Goal: Use online tool/utility: Utilize a website feature to perform a specific function

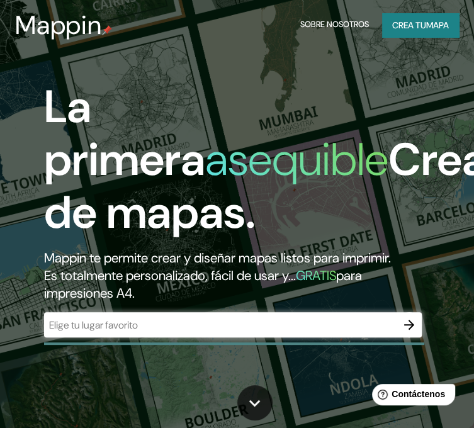
click at [29, 108] on div "La primera asequible Creador de mapas. Mappin te permite crear y diseñar mapas …" at bounding box center [233, 216] width 427 height 270
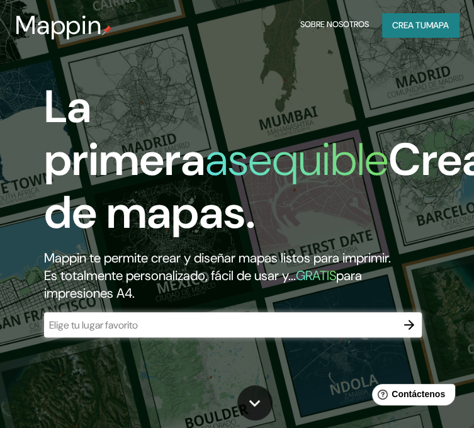
click at [29, 108] on div "La primera asequible Creador de mapas. Mappin te permite crear y diseñar mapas …" at bounding box center [233, 216] width 427 height 270
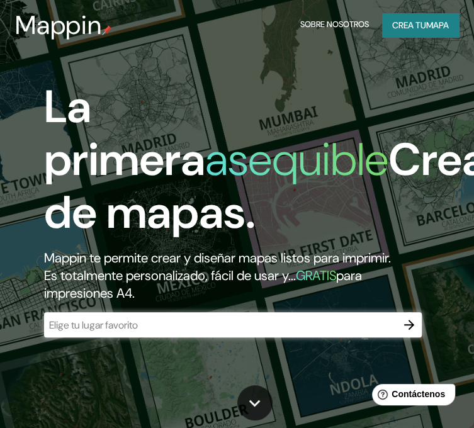
click at [156, 333] on div "​" at bounding box center [233, 324] width 378 height 25
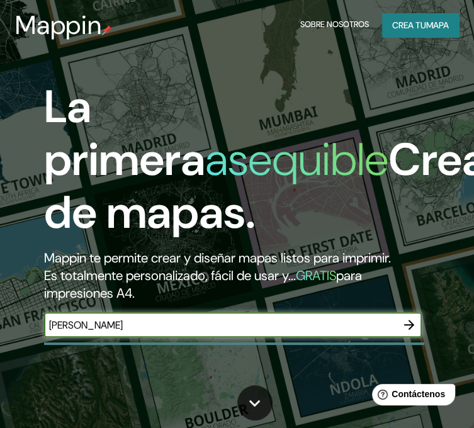
type input "[PERSON_NAME]"
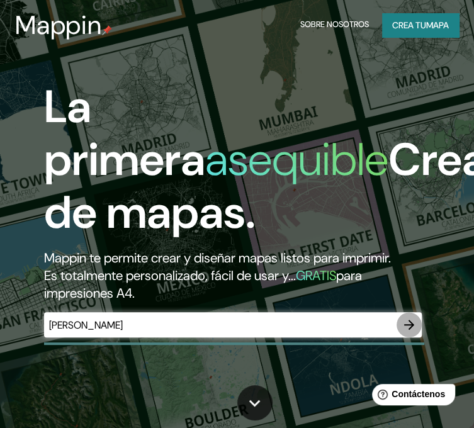
click at [399, 322] on button "button" at bounding box center [409, 324] width 25 height 25
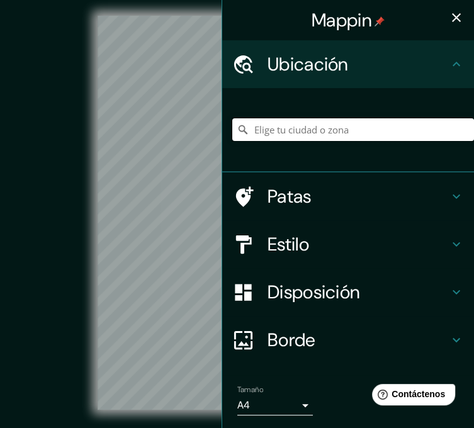
click at [305, 125] on input "Elige tu ciudad o zona" at bounding box center [353, 129] width 242 height 23
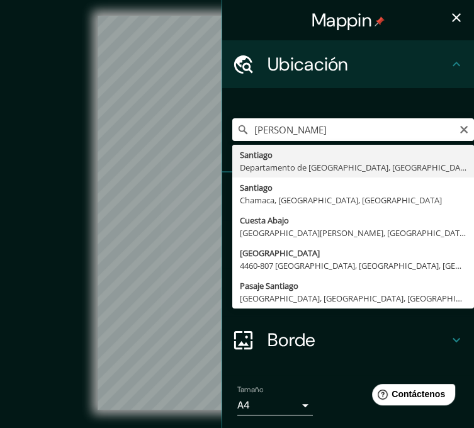
type input "[GEOGRAPHIC_DATA], [GEOGRAPHIC_DATA], [GEOGRAPHIC_DATA]"
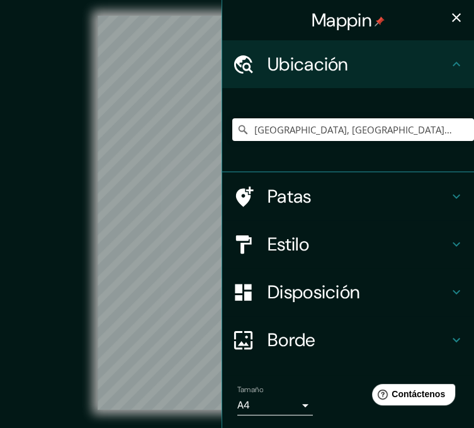
click at [450, 8] on button "button" at bounding box center [456, 17] width 25 height 25
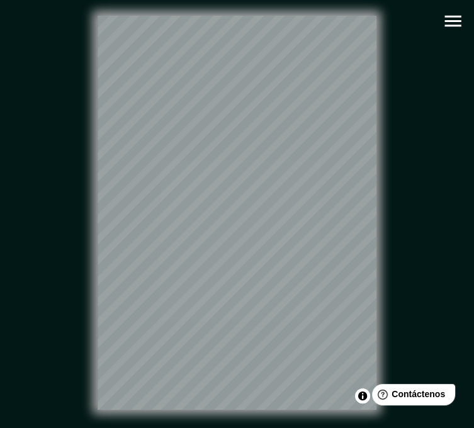
click at [453, 24] on icon "button" at bounding box center [453, 21] width 22 height 22
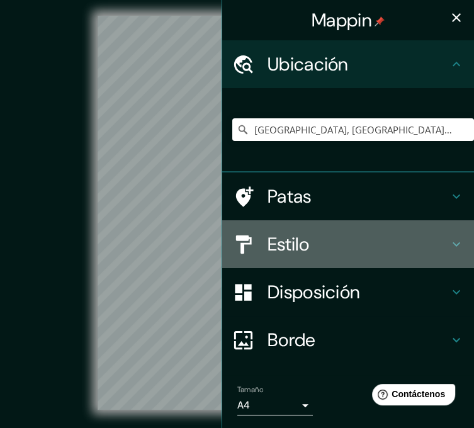
click at [341, 233] on h4 "Estilo" at bounding box center [358, 244] width 181 height 23
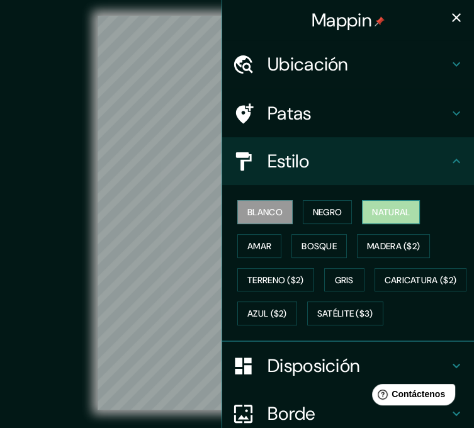
click at [375, 212] on font "Natural" at bounding box center [391, 212] width 38 height 11
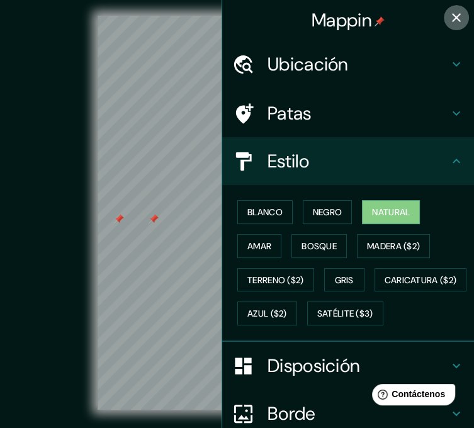
click at [444, 7] on button "button" at bounding box center [456, 17] width 25 height 25
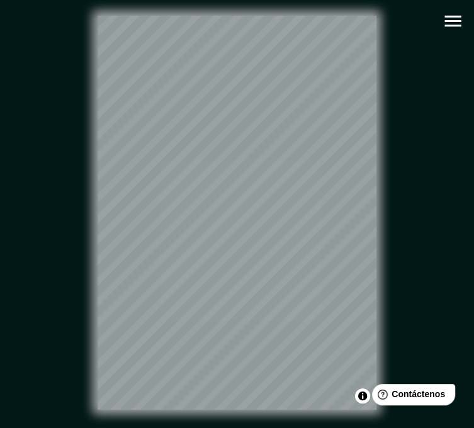
click at [166, 425] on div "© Mapbox © OpenStreetMap Improve this map" at bounding box center [237, 213] width 467 height 426
